Goal: Information Seeking & Learning: Learn about a topic

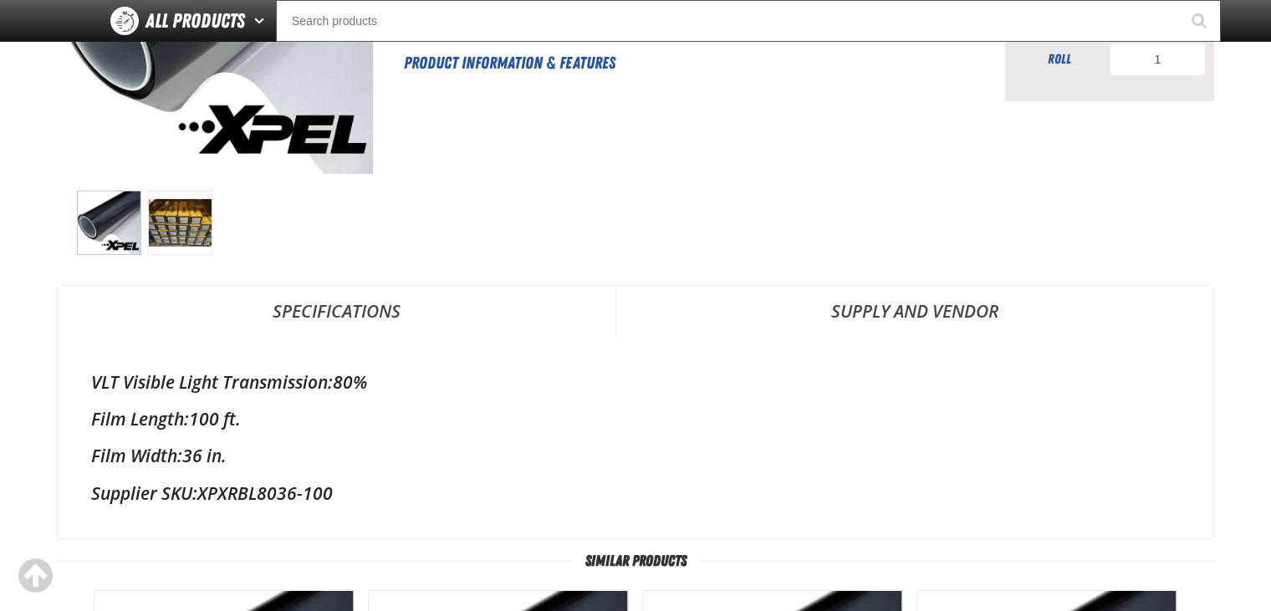
scroll to position [298, 0]
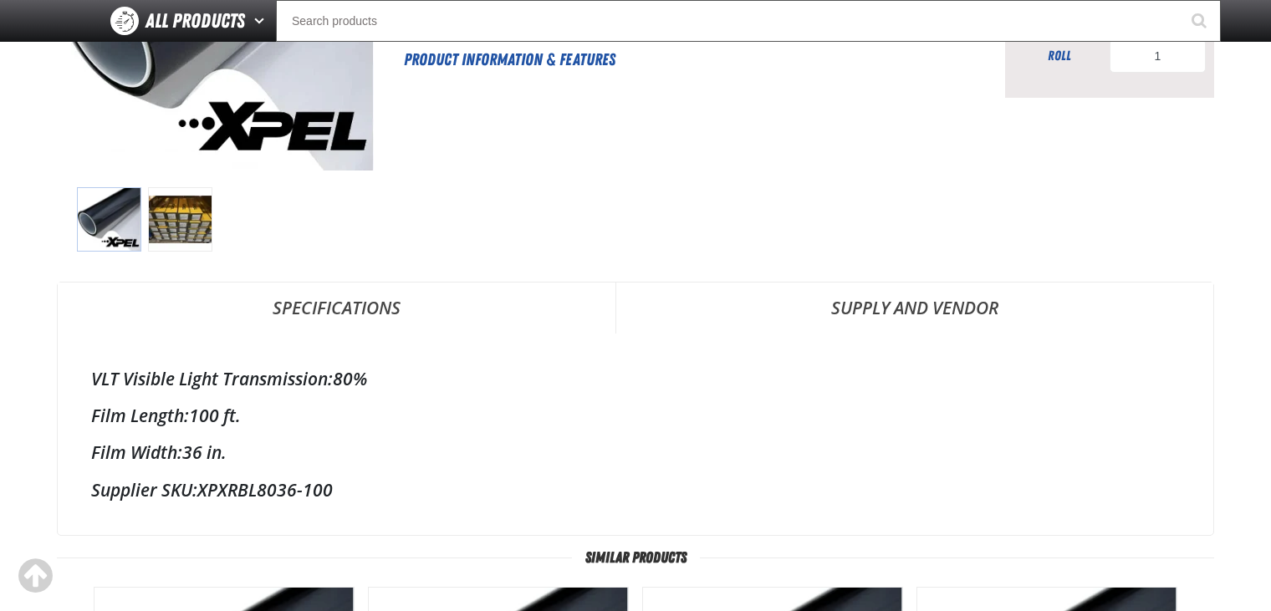
drag, startPoint x: 83, startPoint y: 362, endPoint x: 474, endPoint y: 506, distance: 416.9
click at [474, 506] on div "VLT Visible Light Transmission: 80% Film Length: 100 ft. Film Width: 36 in. Sup…" at bounding box center [636, 435] width 1156 height 202
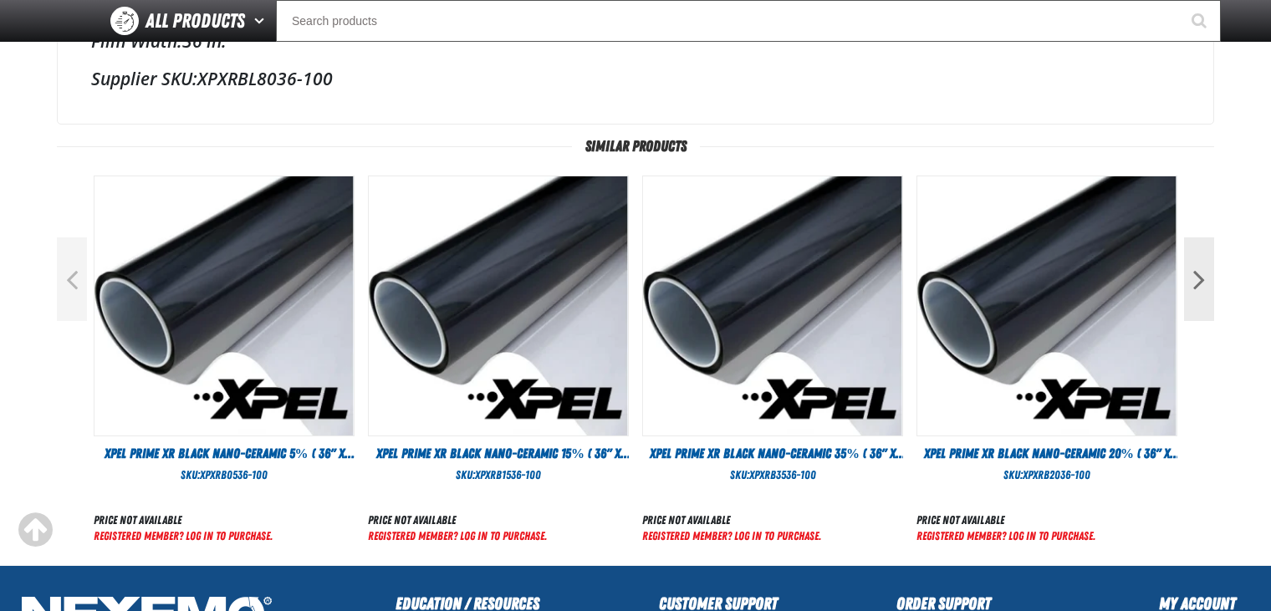
scroll to position [734, 0]
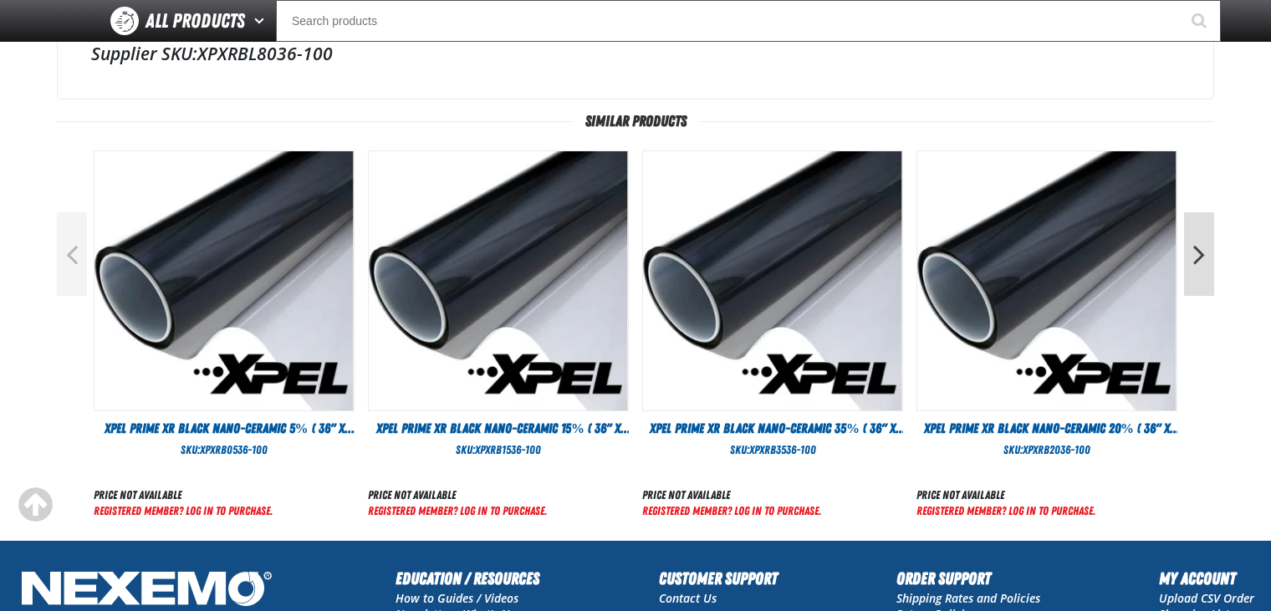
click at [1207, 234] on button "Next" at bounding box center [1199, 254] width 30 height 84
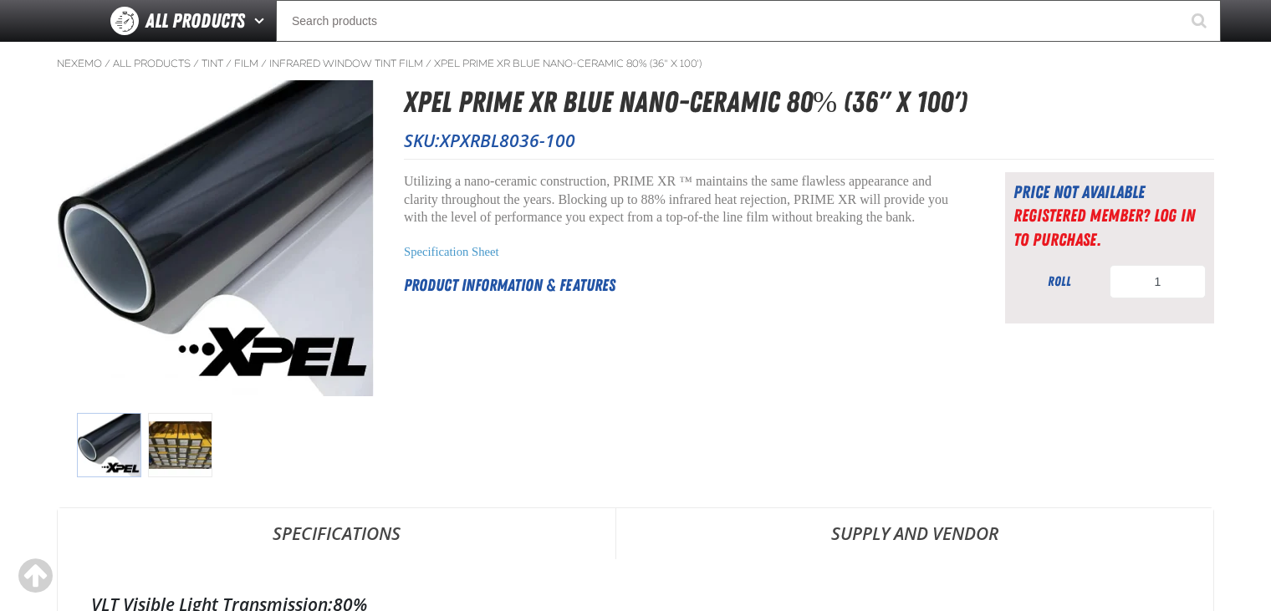
scroll to position [0, 0]
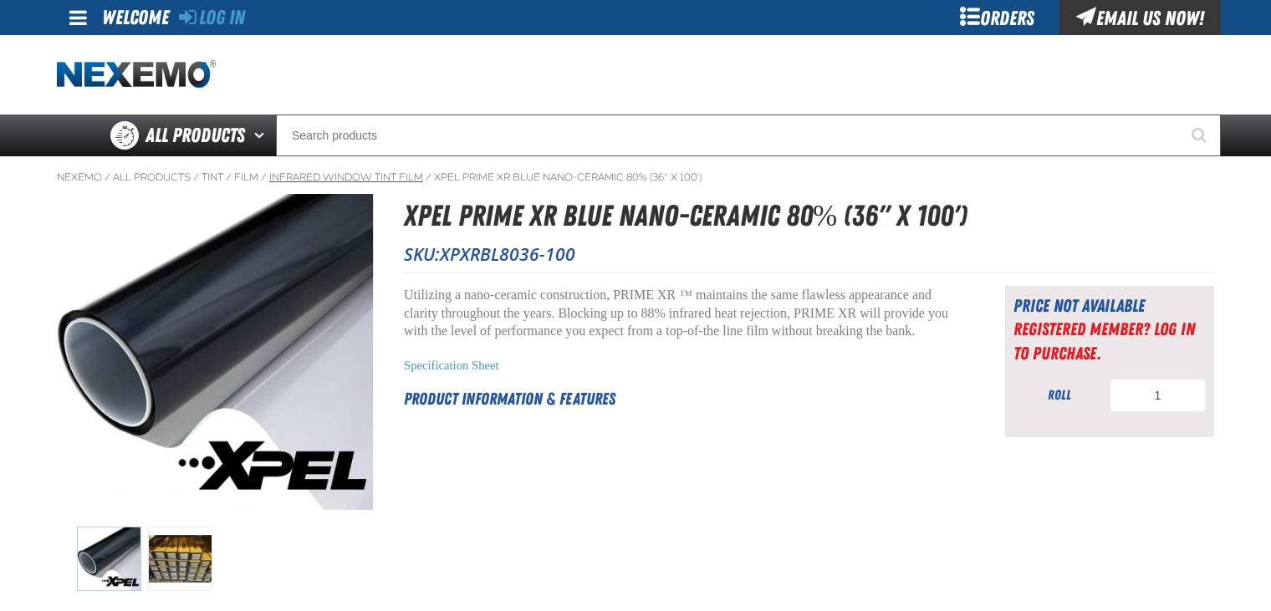
click at [380, 178] on link "Infrared Window Tint Film" at bounding box center [346, 177] width 154 height 13
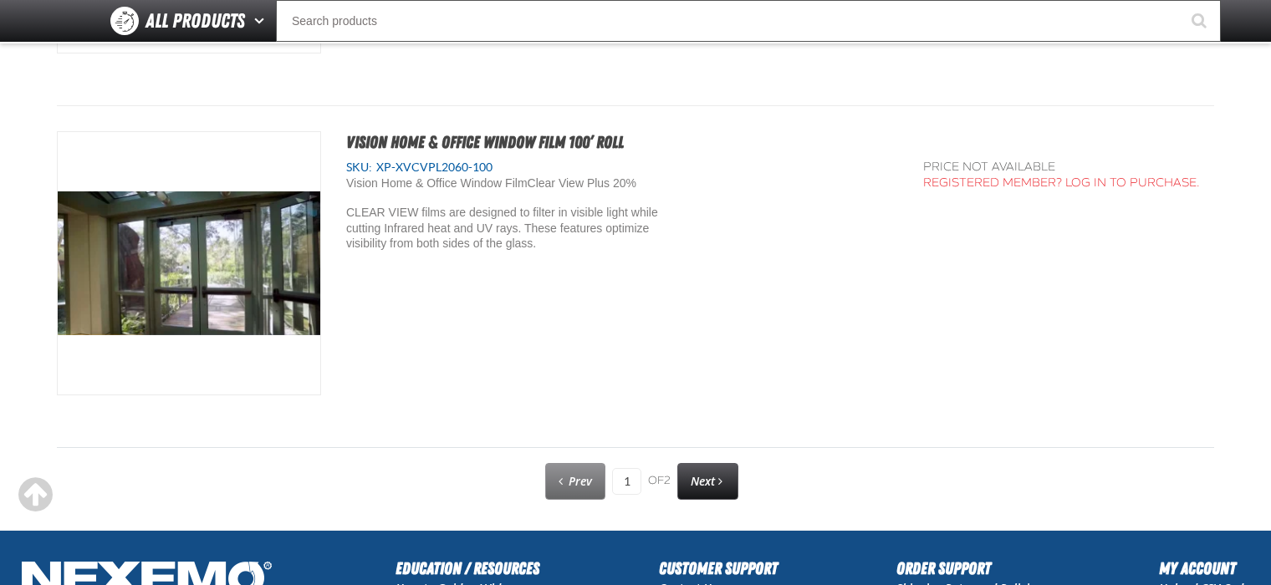
scroll to position [8415, 0]
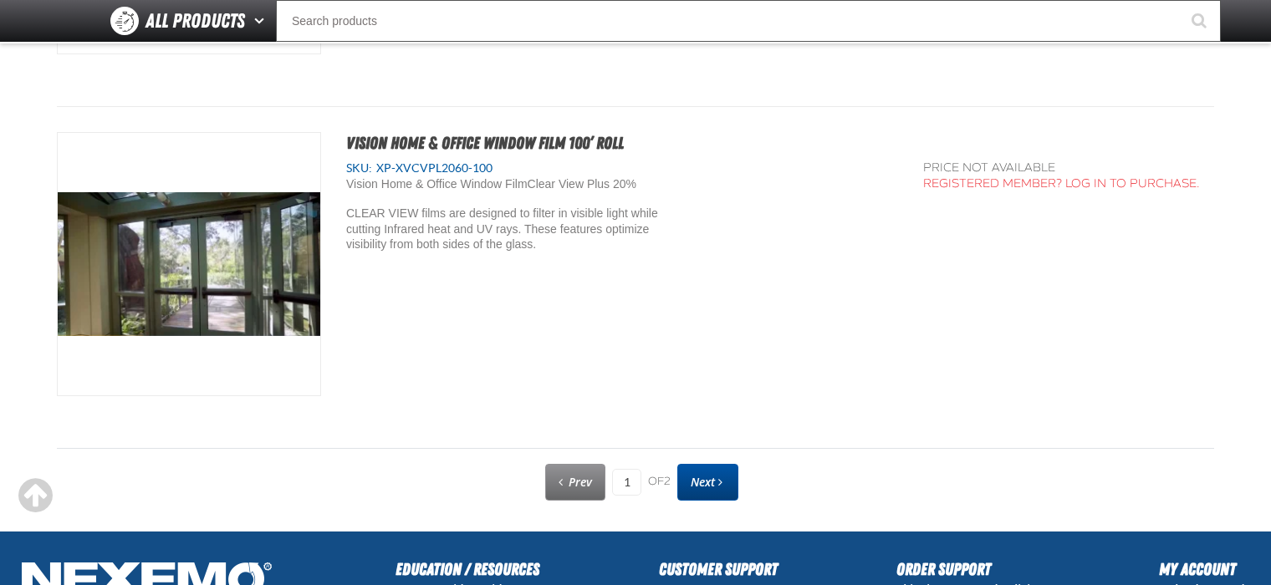
click at [701, 475] on span "Next" at bounding box center [703, 482] width 24 height 16
type input "2"
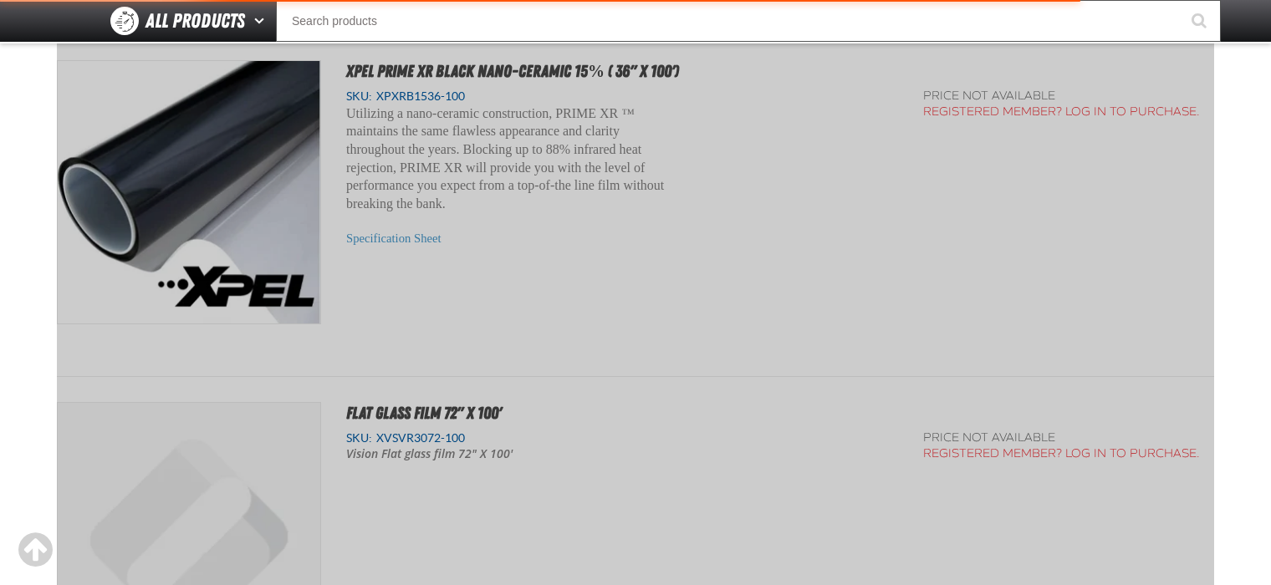
scroll to position [303, 0]
